Goal: Navigation & Orientation: Find specific page/section

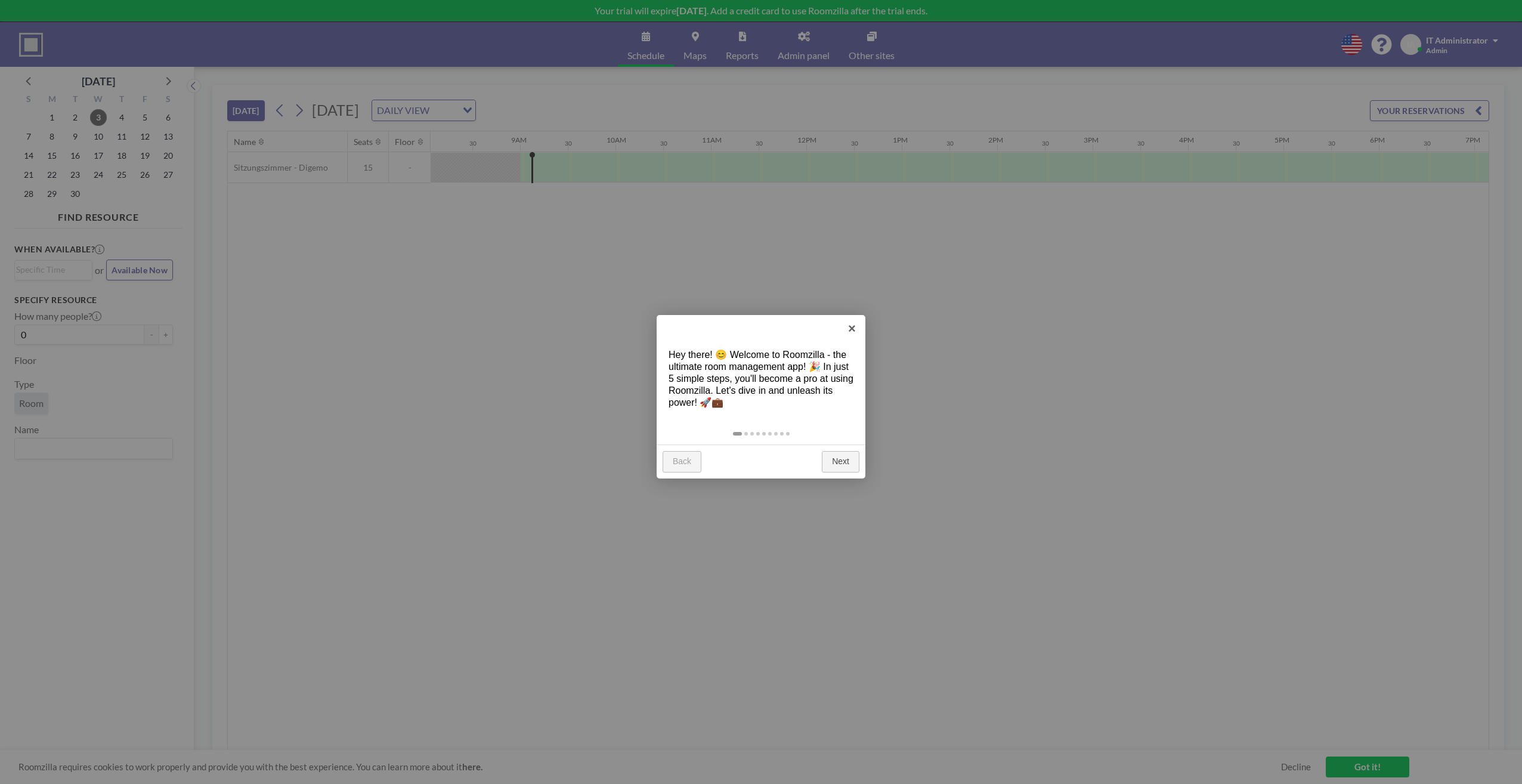
scroll to position [0, 811]
drag, startPoint x: 836, startPoint y: 457, endPoint x: 845, endPoint y: 457, distance: 9.0
click at [837, 457] on link "Next" at bounding box center [841, 461] width 38 height 22
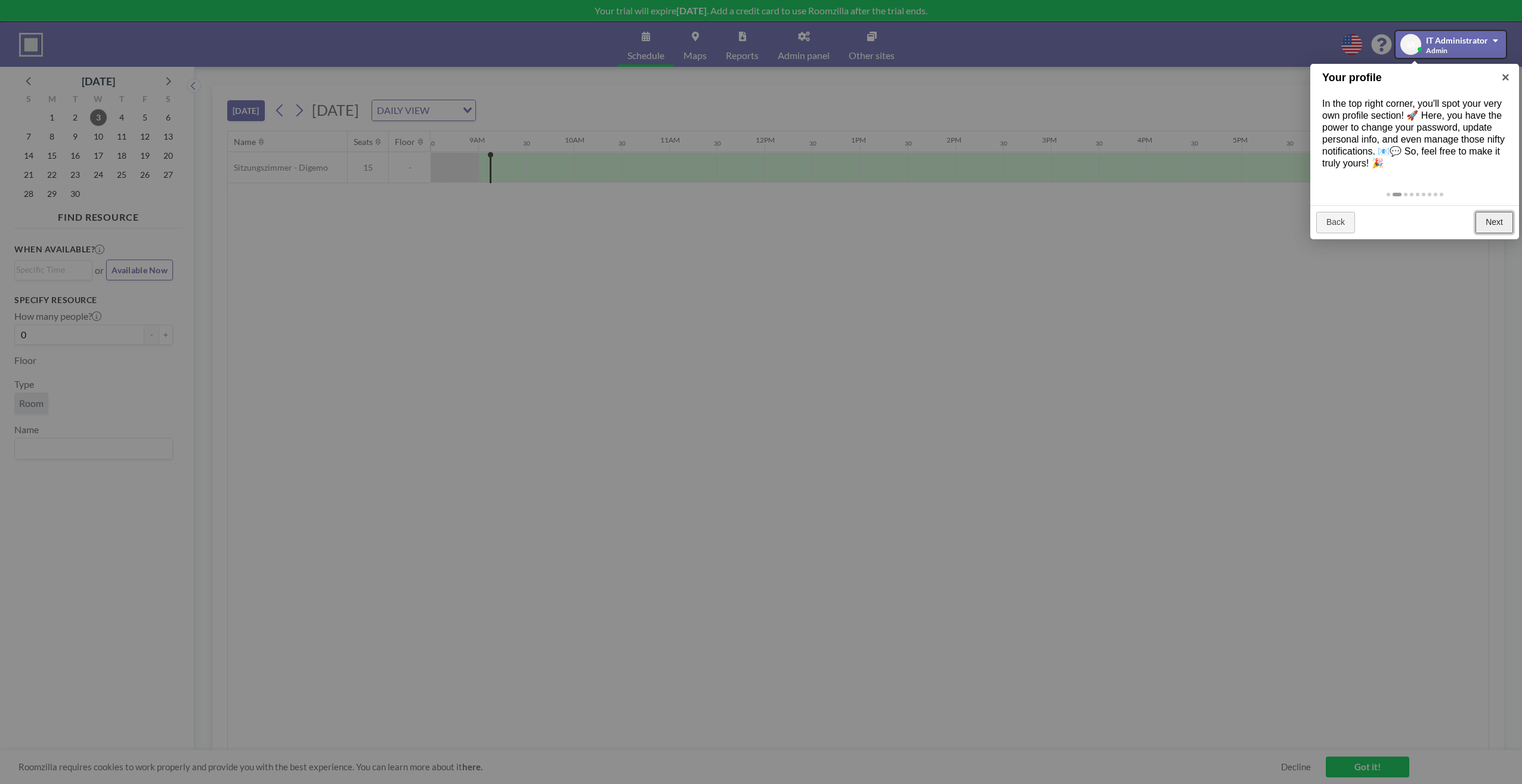
click at [1491, 226] on link "Next" at bounding box center [1494, 222] width 38 height 22
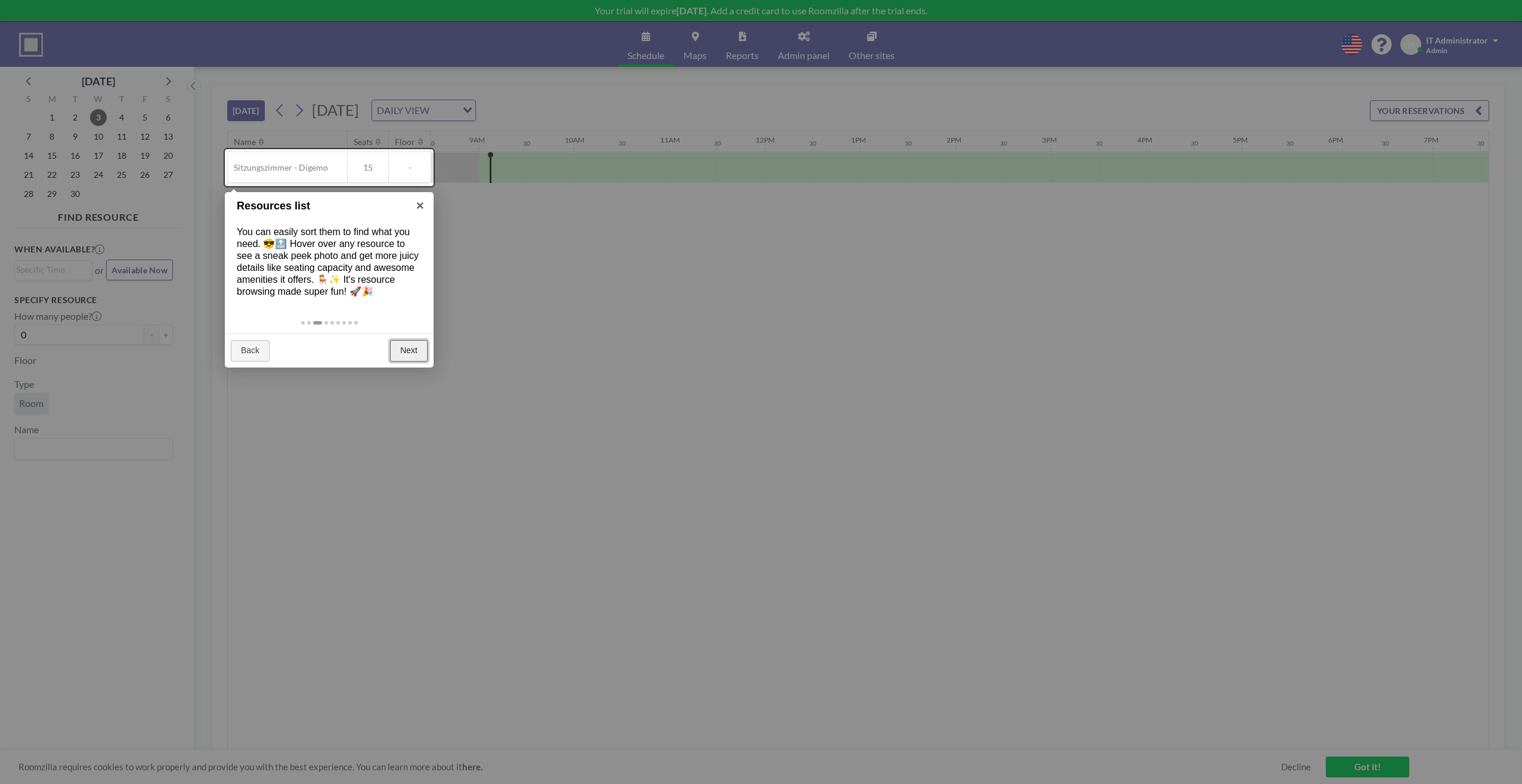
click at [401, 353] on link "Next" at bounding box center [409, 350] width 38 height 22
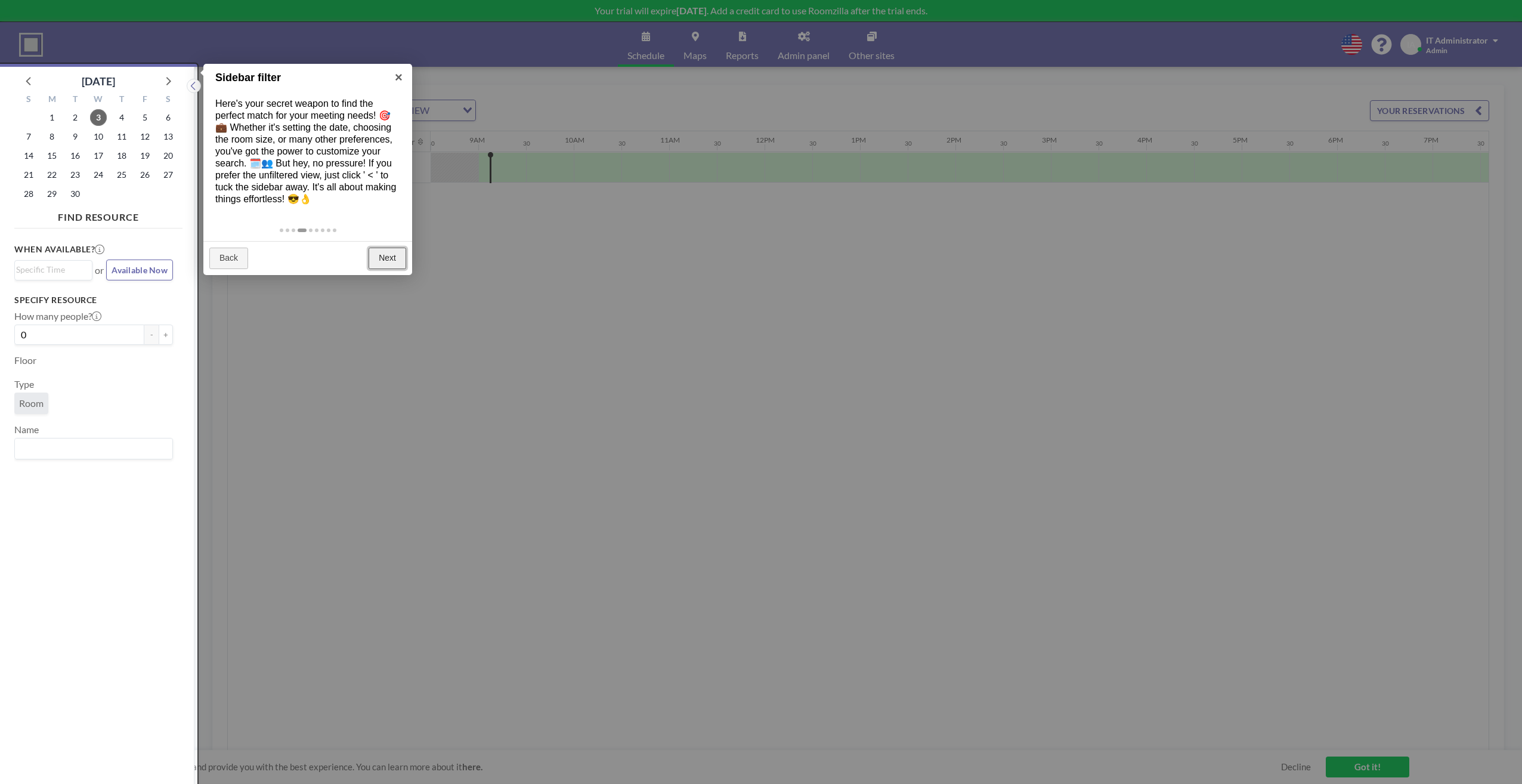
scroll to position [3, 0]
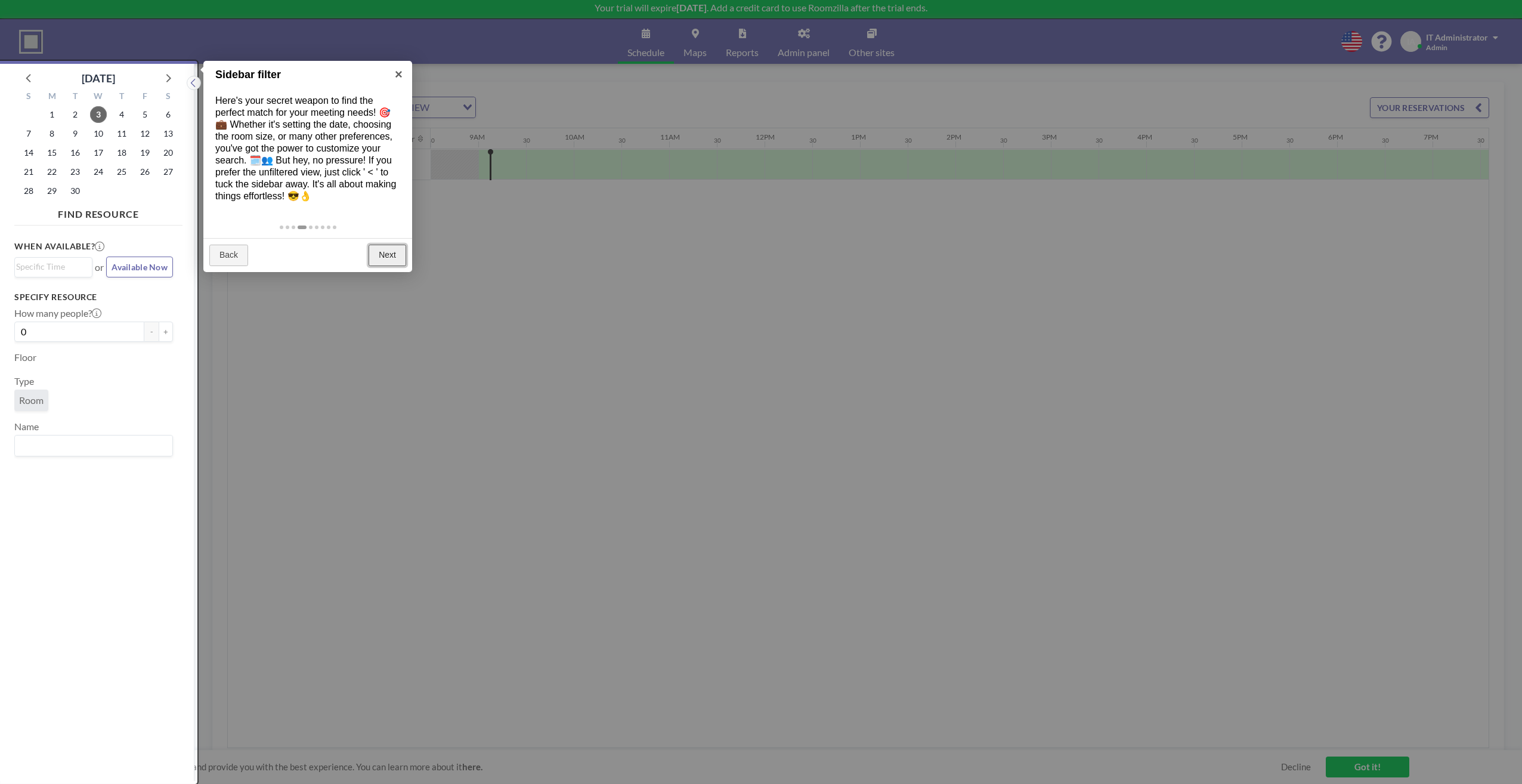
click at [374, 257] on link "Next" at bounding box center [387, 255] width 38 height 22
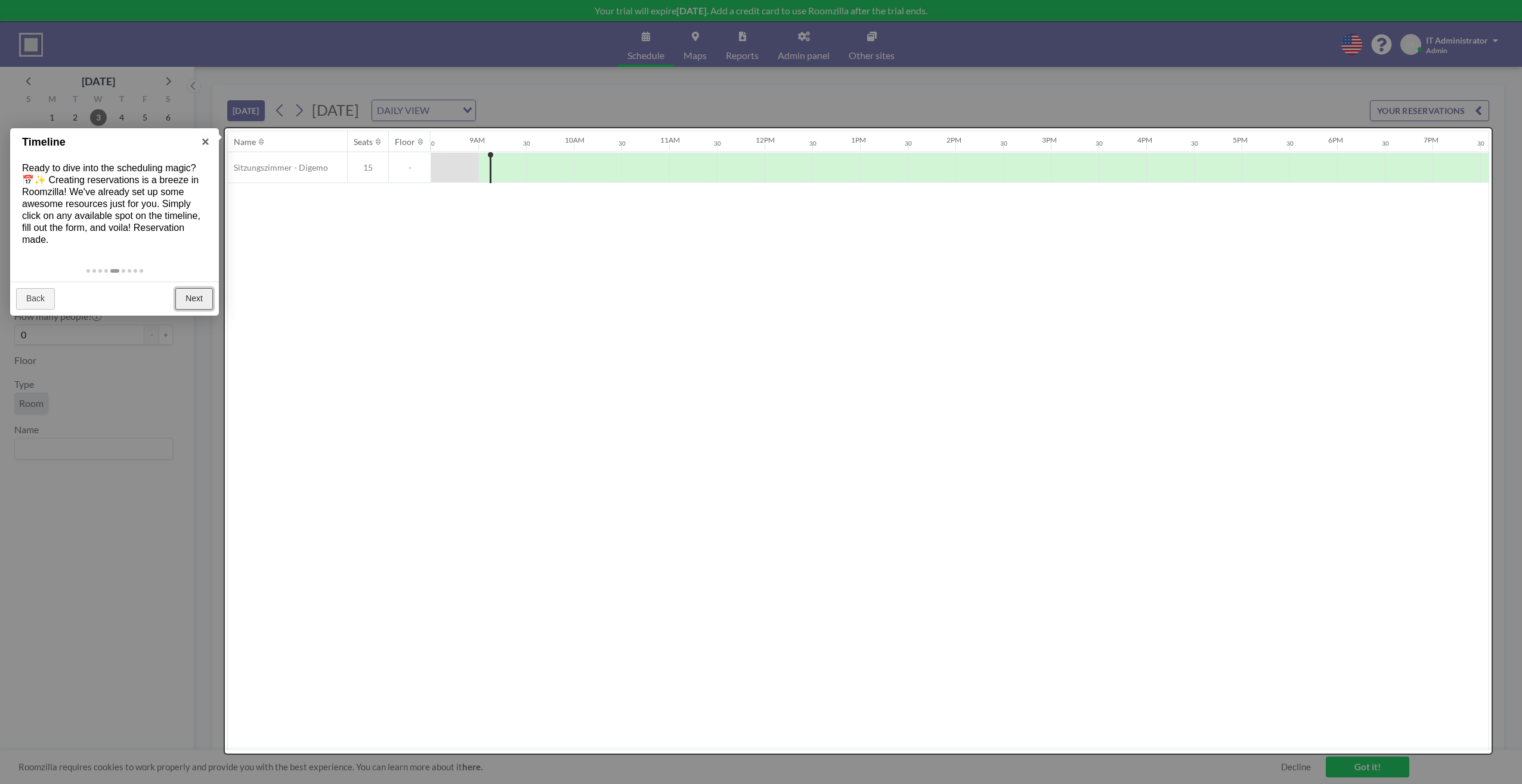
click at [201, 296] on link "Next" at bounding box center [194, 299] width 38 height 22
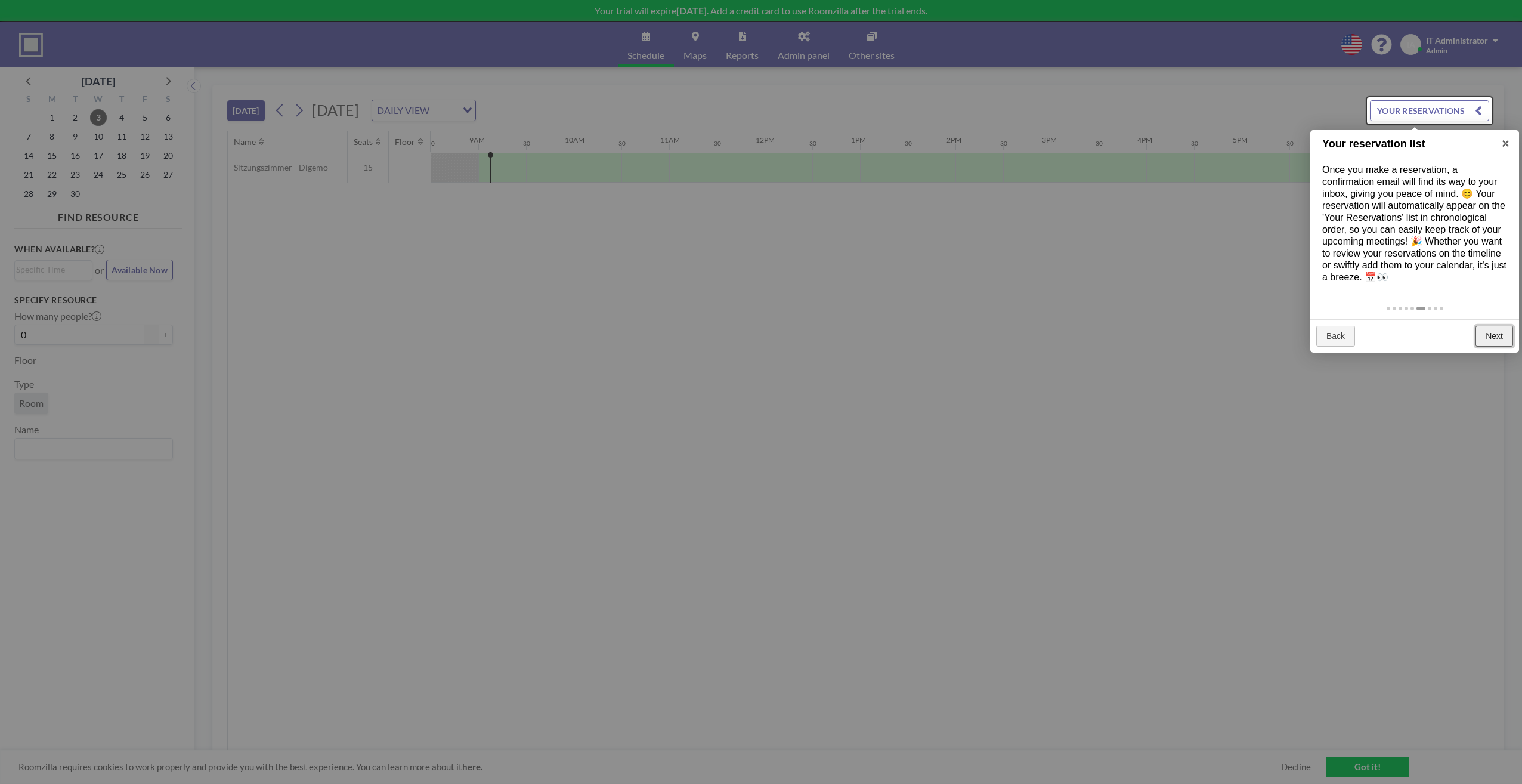
click at [1504, 334] on link "Next" at bounding box center [1494, 336] width 38 height 22
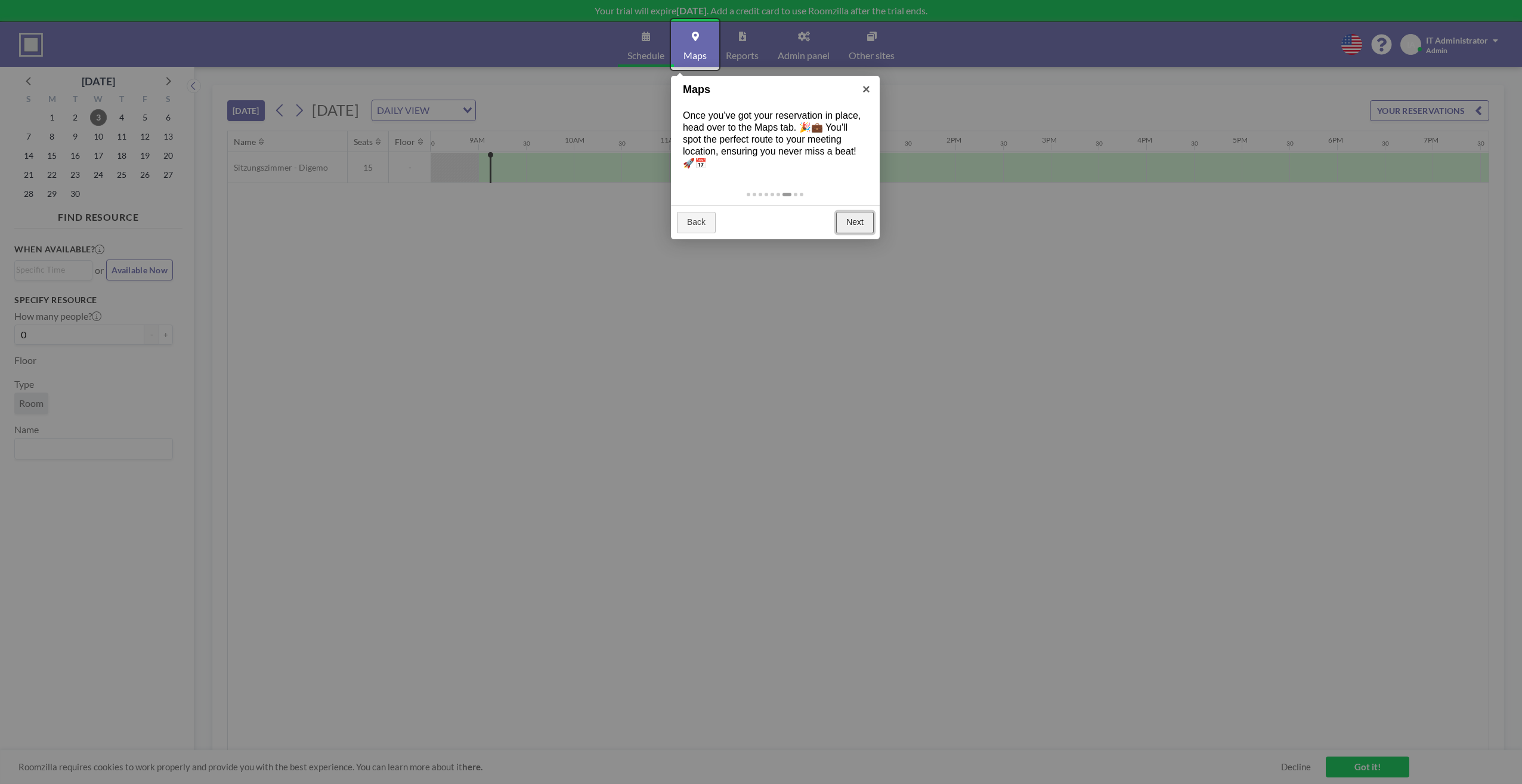
click at [848, 220] on link "Next" at bounding box center [854, 222] width 38 height 22
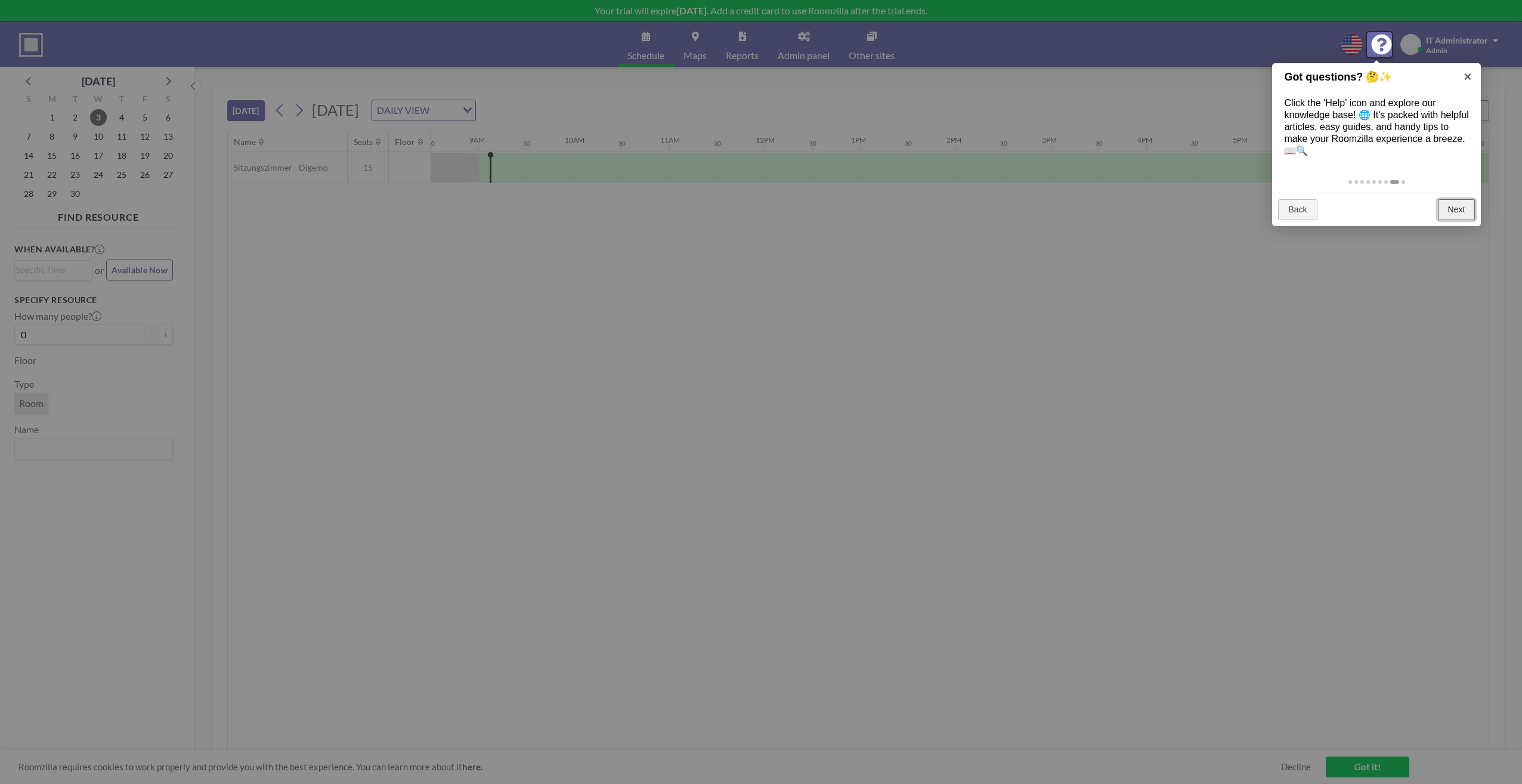
click at [1458, 209] on link "Next" at bounding box center [1457, 210] width 38 height 22
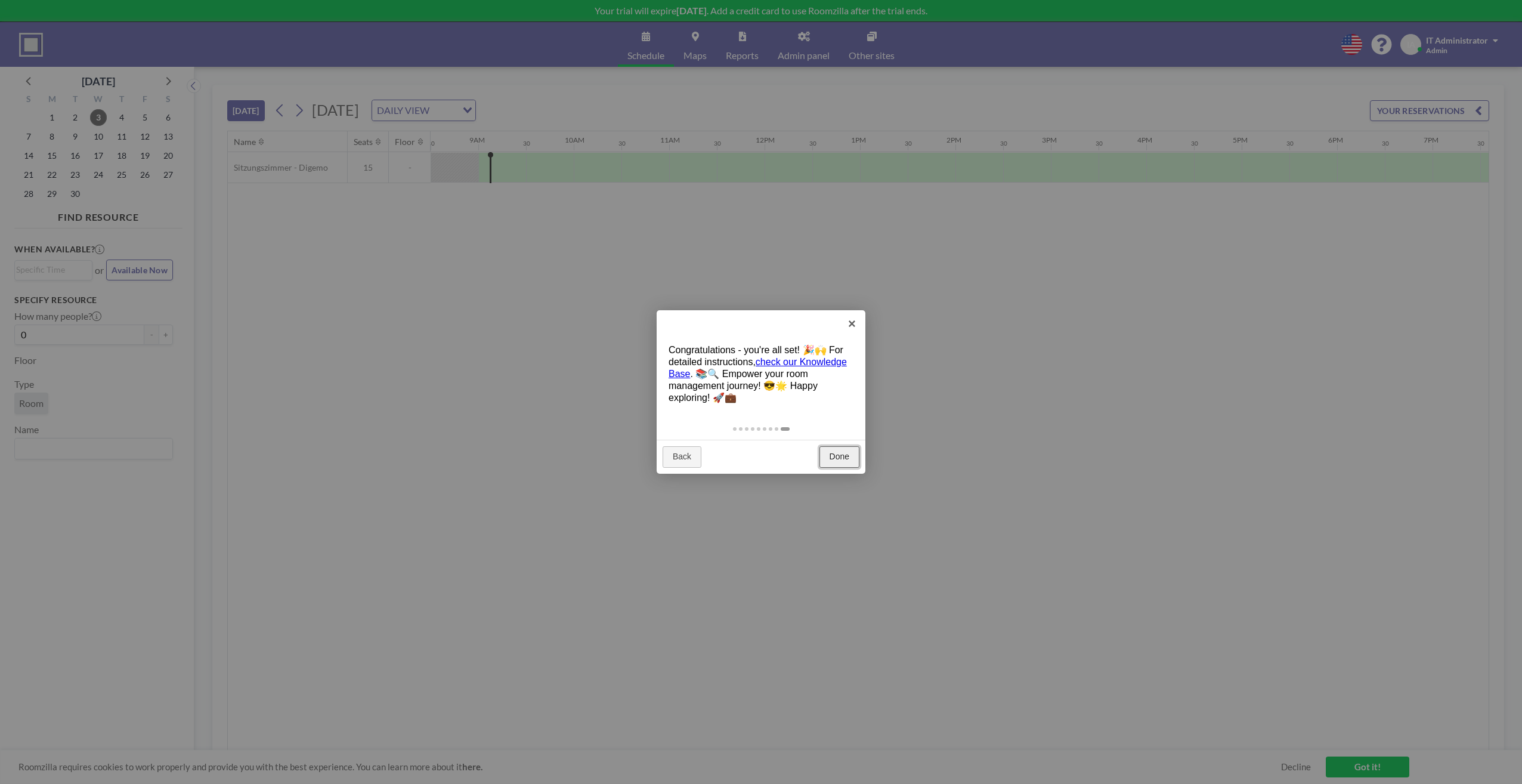
click at [848, 459] on link "Done" at bounding box center [839, 457] width 40 height 22
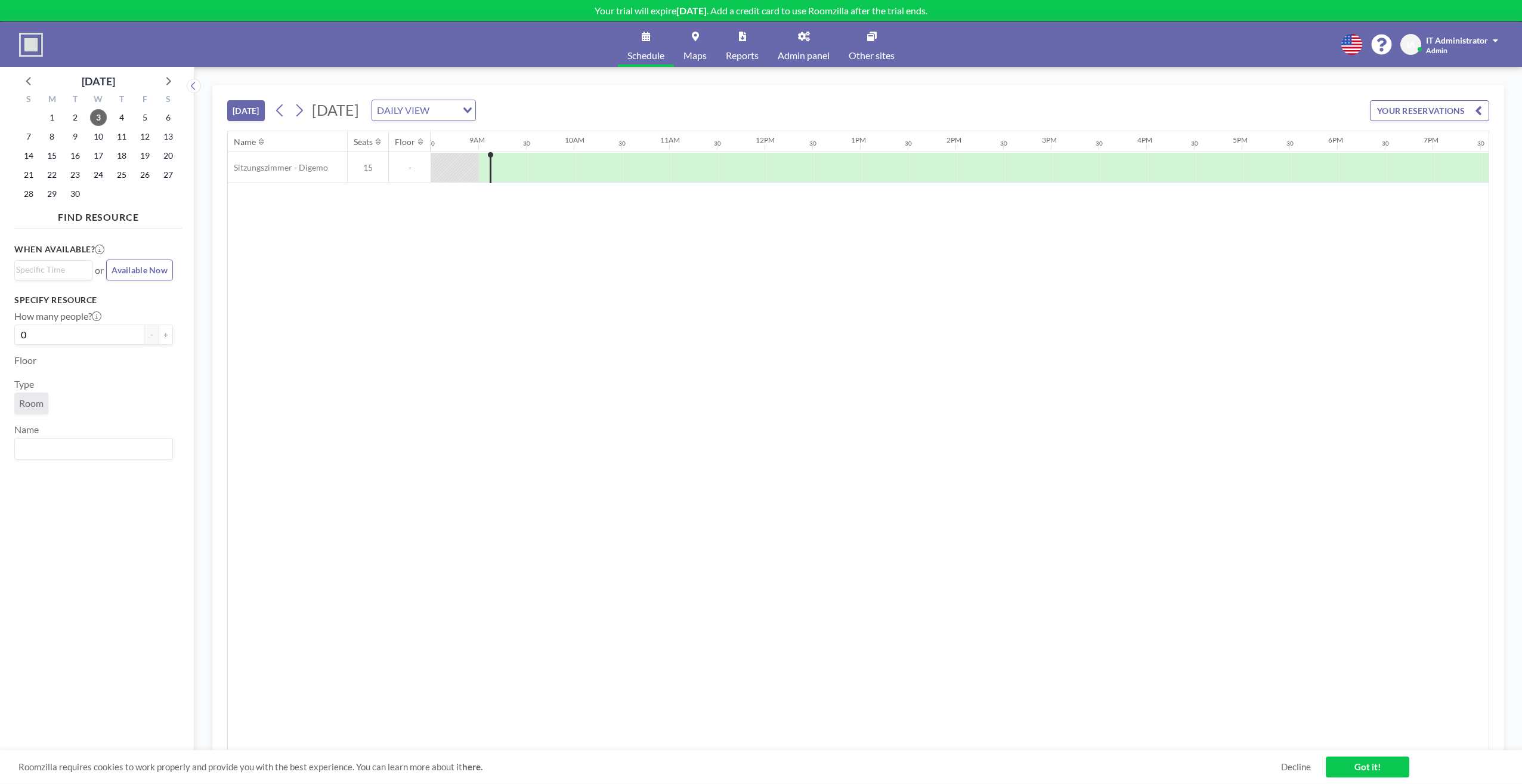
click at [848, 453] on div "Name Seats Floor 12AM 30 1AM 30 2AM 30 3AM 30 4AM 30 5AM 30 6AM 30 7AM 30 8AM 3…" at bounding box center [858, 440] width 1261 height 619
click at [301, 111] on icon at bounding box center [299, 110] width 11 height 18
click at [539, 374] on div "Name Seats Floor 12AM 30 1AM 30 2AM 30 3AM 30 4AM 30 5AM 30 6AM 30 7AM 30 8AM 3…" at bounding box center [858, 440] width 1261 height 619
click at [282, 114] on icon at bounding box center [280, 111] width 7 height 13
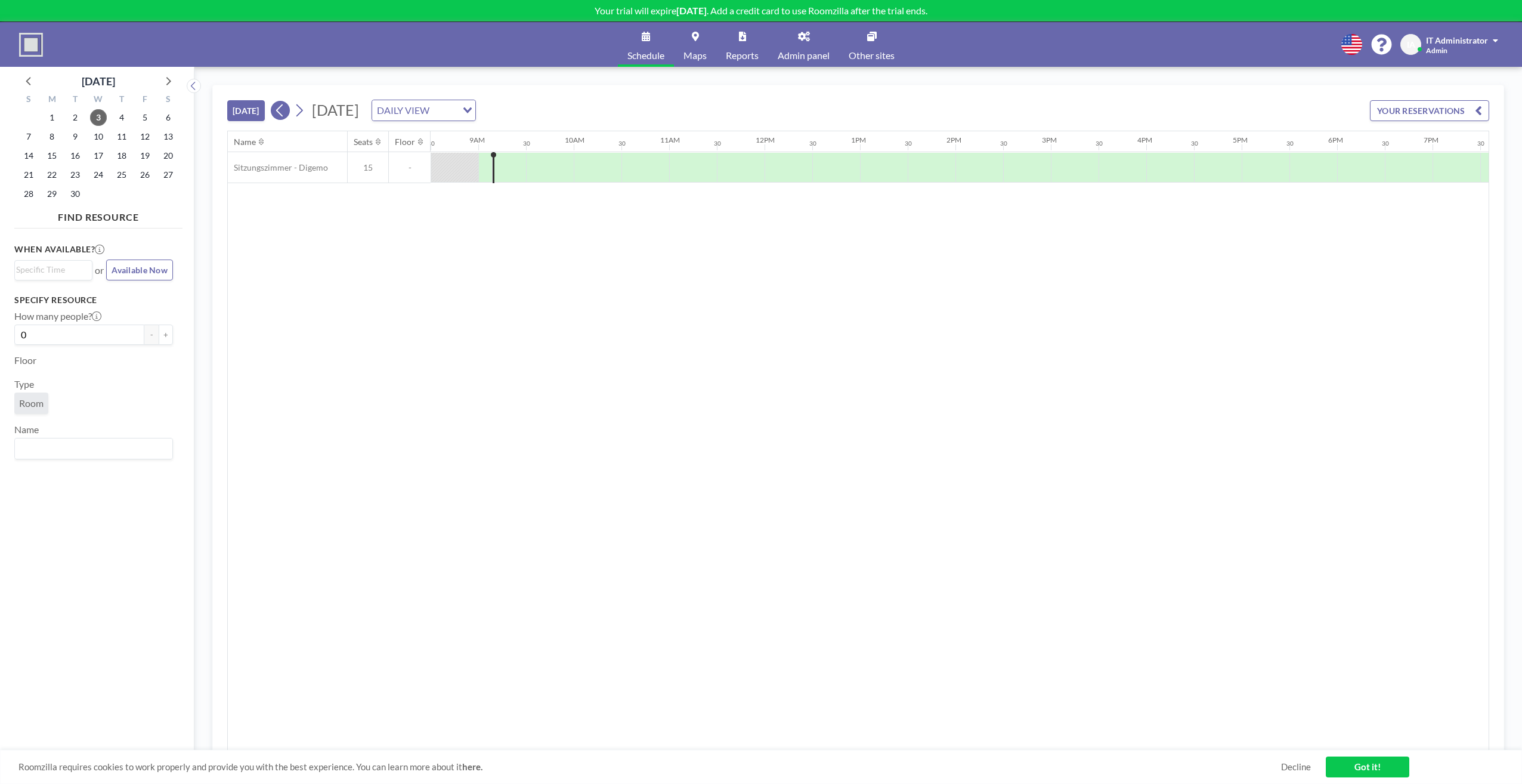
click at [278, 107] on icon at bounding box center [280, 110] width 11 height 18
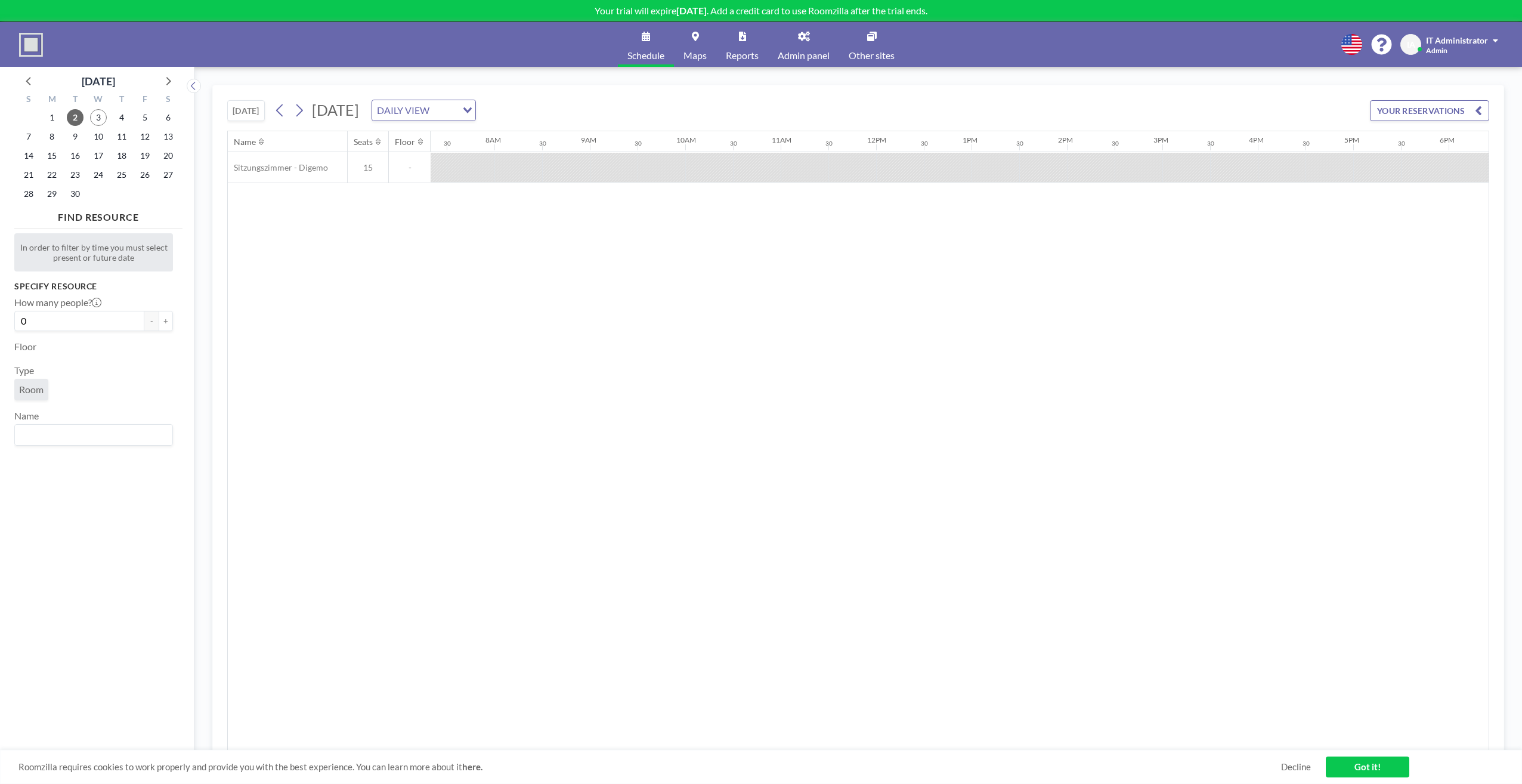
scroll to position [0, 716]
drag, startPoint x: 668, startPoint y: 161, endPoint x: 787, endPoint y: 169, distance: 119.3
click at [795, 162] on div at bounding box center [860, 167] width 2290 height 31
click at [304, 101] on icon at bounding box center [299, 110] width 11 height 18
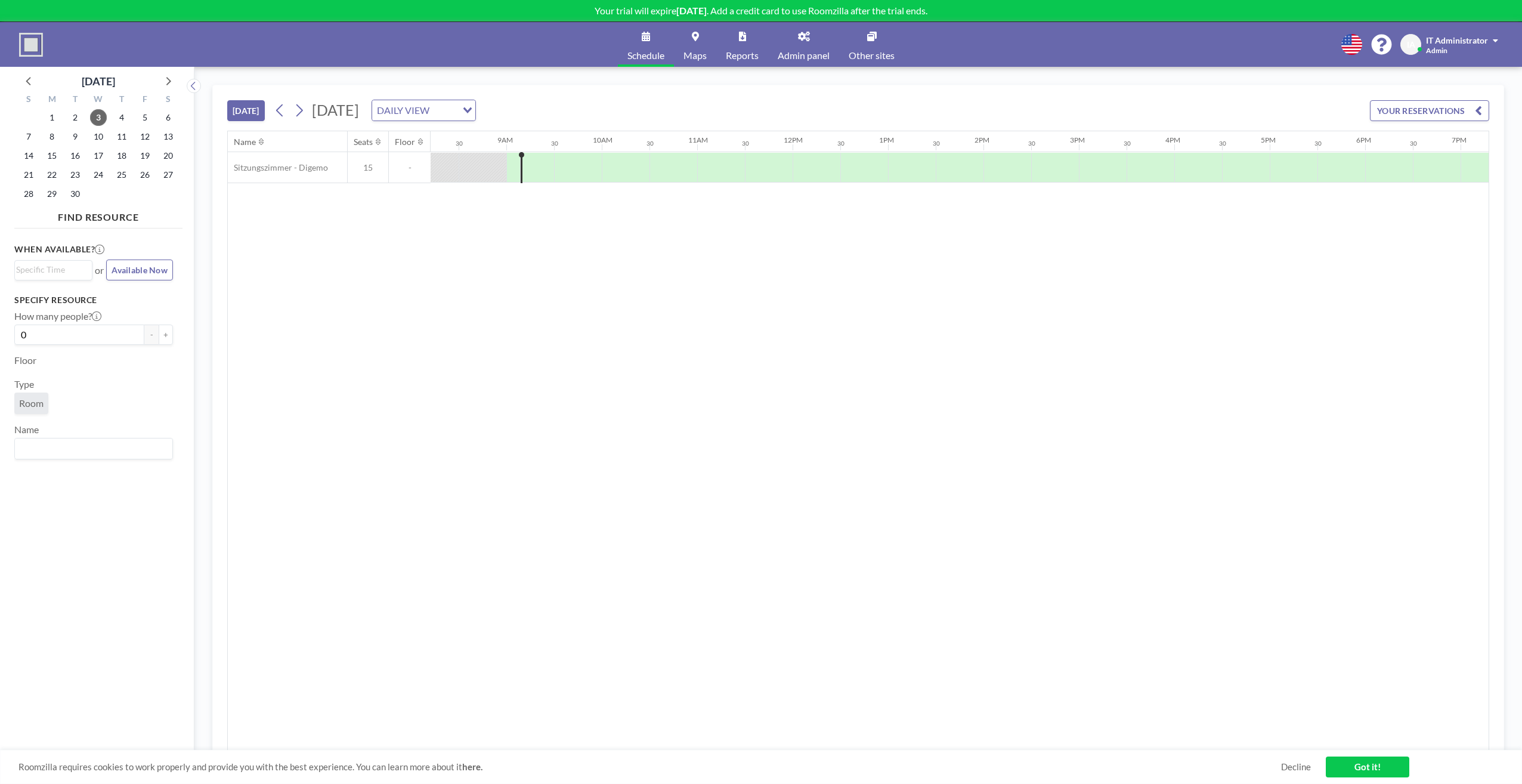
scroll to position [0, 811]
click at [692, 58] on span "Maps" at bounding box center [695, 55] width 23 height 9
drag, startPoint x: 421, startPoint y: 247, endPoint x: 429, endPoint y: 226, distance: 22.5
click at [422, 248] on div "Name Seats Floor 12AM 30 1AM 30 2AM 30 3AM 30 4AM 30 5AM 30 6AM 30 7AM 30 8AM 3…" at bounding box center [858, 440] width 1261 height 619
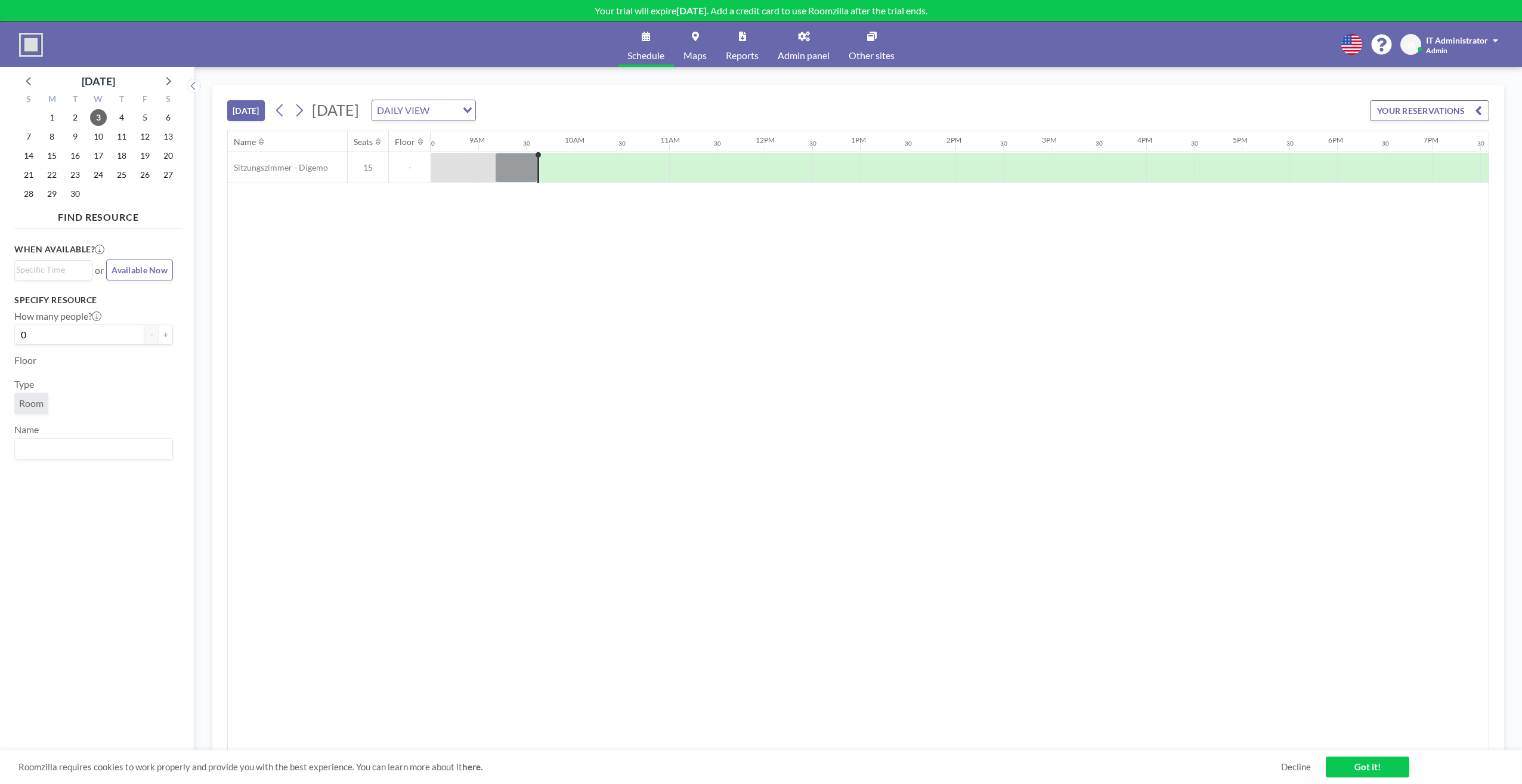
drag, startPoint x: 536, startPoint y: 253, endPoint x: 537, endPoint y: 246, distance: 7.1
click at [537, 253] on div "Name Seats Floor 12AM 30 1AM 30 2AM 30 3AM 30 4AM 30 5AM 30 6AM 30 7AM 30 8AM 3…" at bounding box center [858, 440] width 1261 height 619
click at [799, 36] on icon at bounding box center [804, 36] width 12 height 9
click at [1367, 756] on div "Roomzilla requires cookies to work properly and provide you with the best exper…" at bounding box center [761, 767] width 1522 height 34
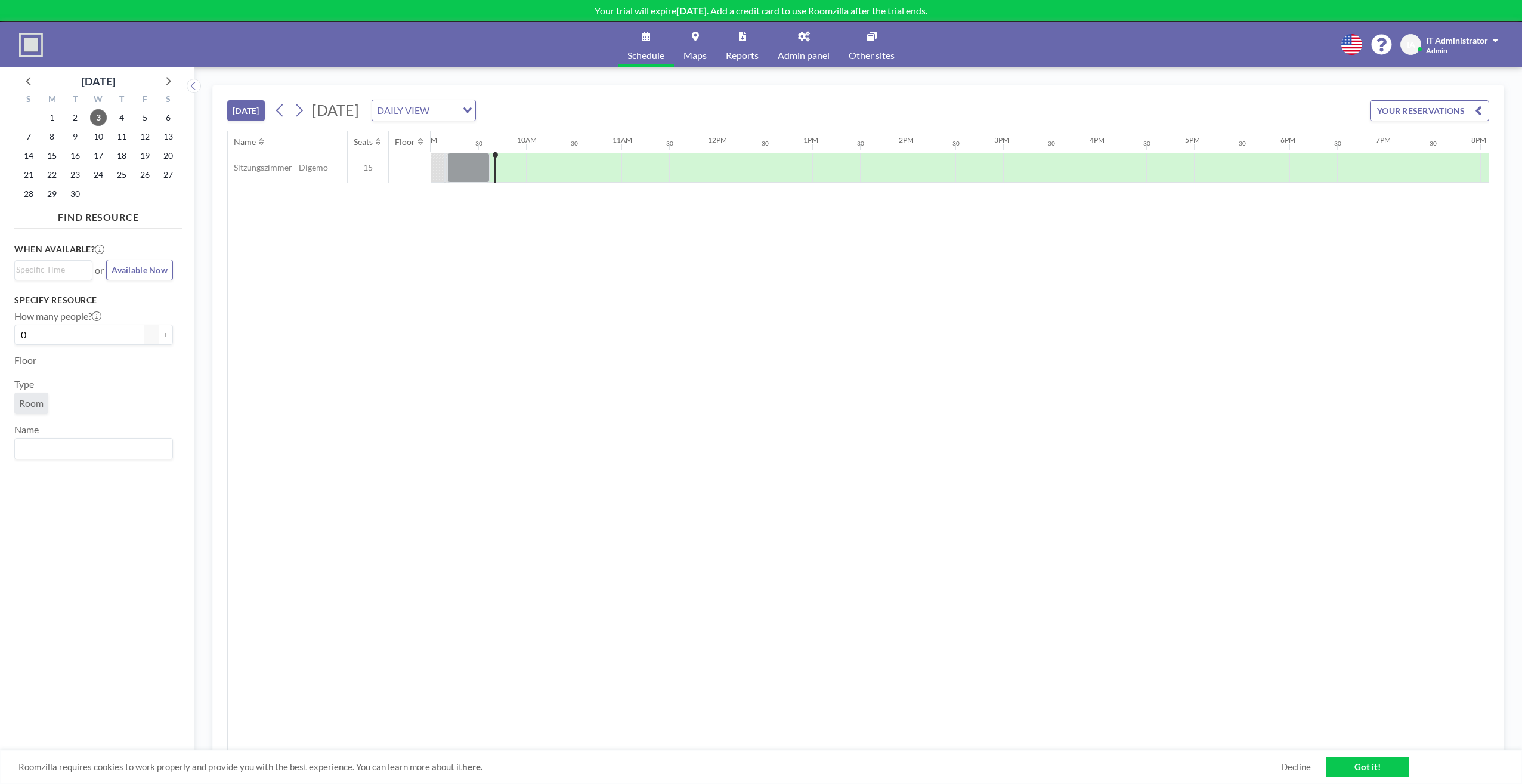
click at [1378, 771] on link "Got it!" at bounding box center [1367, 767] width 84 height 21
drag, startPoint x: 473, startPoint y: 368, endPoint x: 419, endPoint y: 255, distance: 125.2
click at [475, 367] on div "Name Seats Floor 12AM 30 1AM 30 2AM 30 3AM 30 4AM 30 5AM 30 6AM 30 7AM 30 8AM 3…" at bounding box center [858, 440] width 1261 height 619
click at [288, 64] on div "Schedule Maps Reports Admin panel Other sites English Polski 日本語 Española IA IT…" at bounding box center [761, 45] width 1522 height 45
click at [706, 43] on link "Maps" at bounding box center [695, 45] width 42 height 45
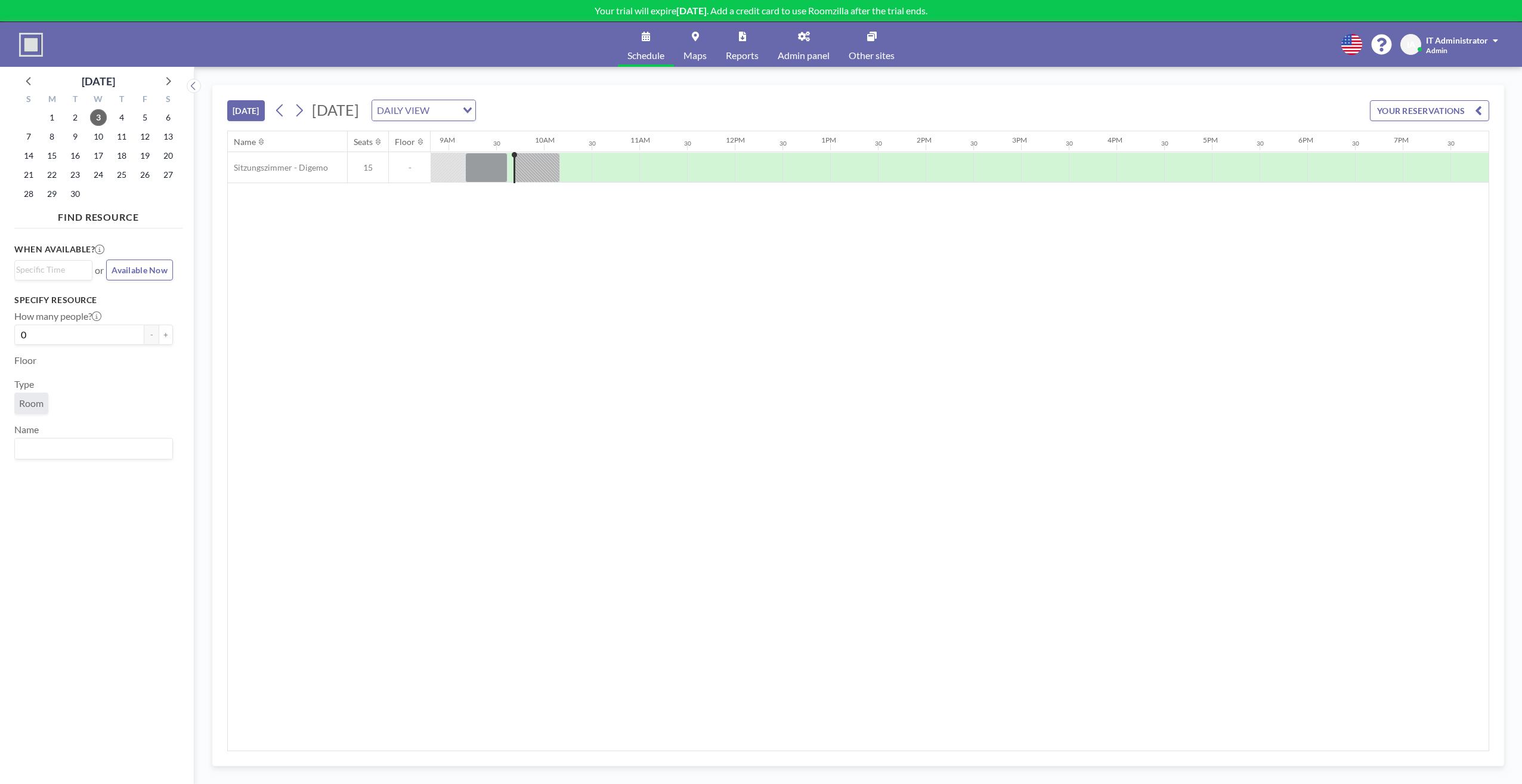
scroll to position [0, 859]
click at [388, 415] on div "Name Seats Floor 12AM 30 1AM 30 2AM 30 3AM 30 4AM 30 5AM 30 6AM 30 7AM 30 8AM 3…" at bounding box center [858, 440] width 1261 height 619
click at [1357, 41] on icon at bounding box center [1352, 45] width 21 height 21
click at [1325, 325] on div "Name Seats Floor 12AM 30 1AM 30 2AM 30 3AM 30 4AM 30 5AM 30 6AM 30 7AM 30 8AM 3…" at bounding box center [858, 440] width 1261 height 619
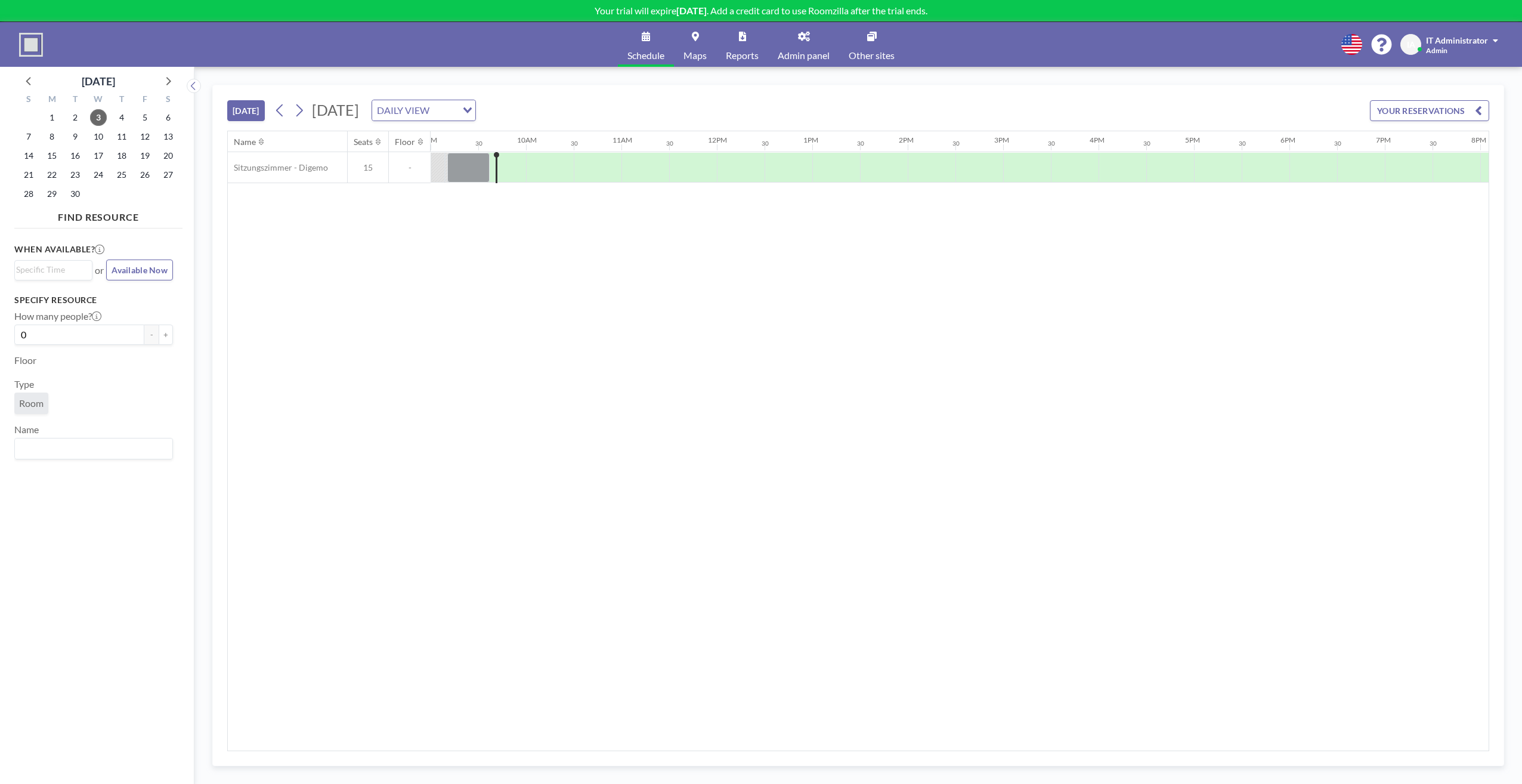
click at [1458, 42] on span "IT Administrator" at bounding box center [1457, 39] width 62 height 10
click at [1458, 36] on span "IT Administrator" at bounding box center [1457, 39] width 62 height 10
click at [1355, 265] on div "Name Seats Floor 12AM 30 1AM 30 2AM 30 3AM 30 4AM 30 5AM 30 6AM 30 7AM 30 8AM 3…" at bounding box center [858, 440] width 1261 height 619
click at [1232, 26] on div "Schedule Maps Reports Admin panel Other sites English Polski 日本語 Española IA IT…" at bounding box center [761, 45] width 1522 height 45
